Goal: Task Accomplishment & Management: Use online tool/utility

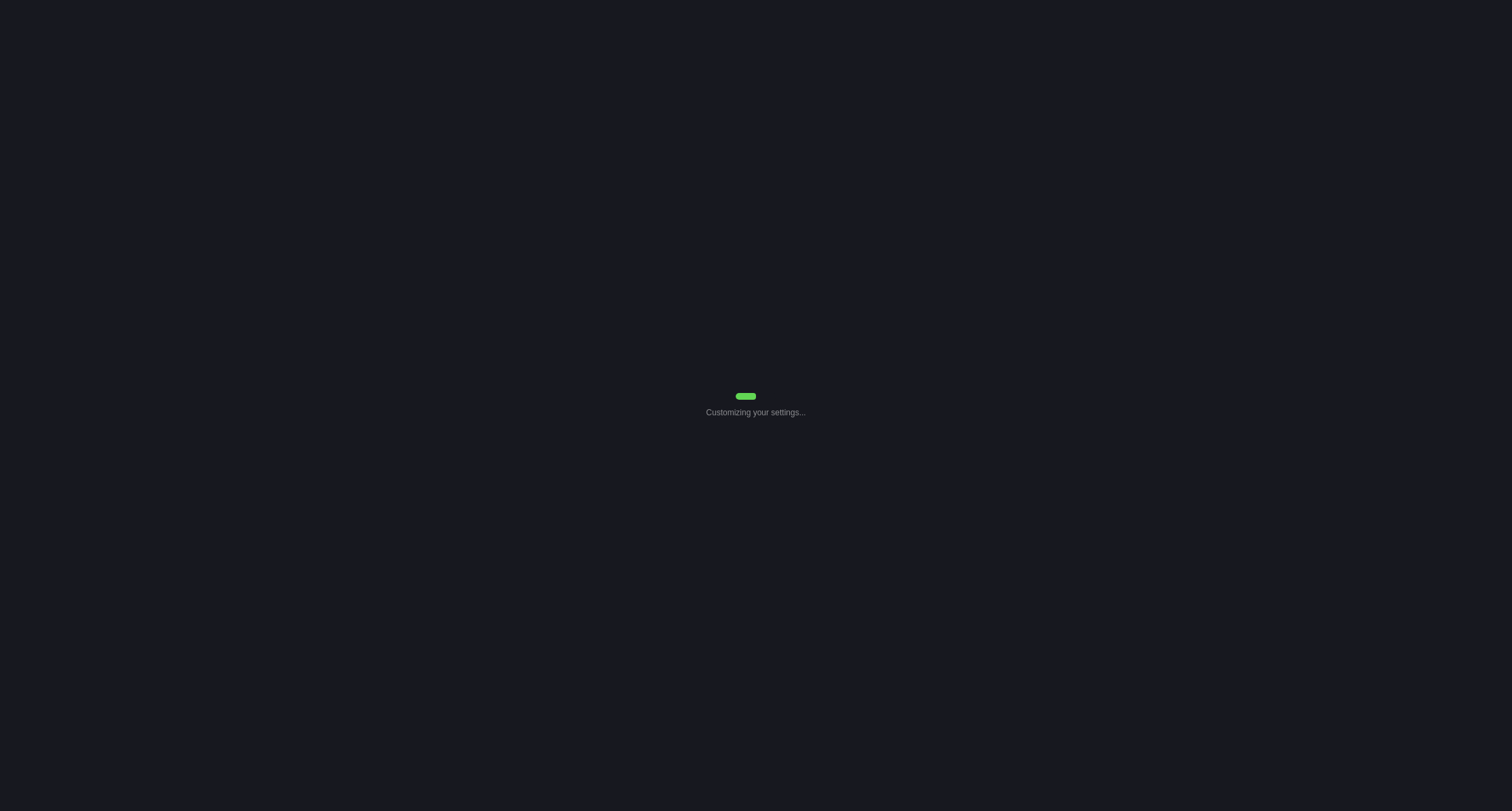
select select "Common Use"
select select "0"
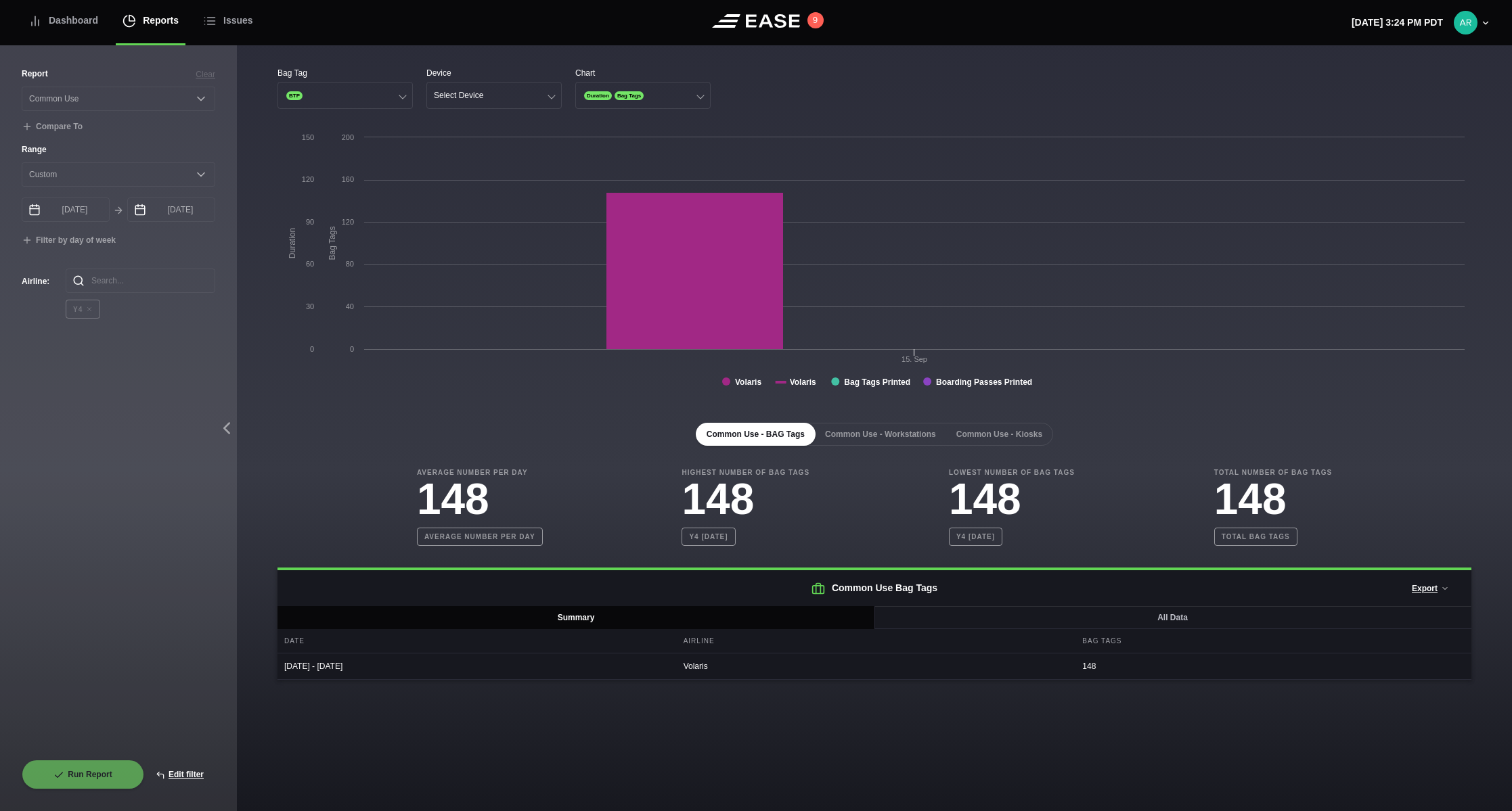
drag, startPoint x: 175, startPoint y: 556, endPoint x: 213, endPoint y: 519, distance: 53.0
click at [175, 556] on div "Report Clear Select a report... Arrivals Common Use Daily Throughput Departures…" at bounding box center [119, 413] width 193 height 692
